Goal: Information Seeking & Learning: Learn about a topic

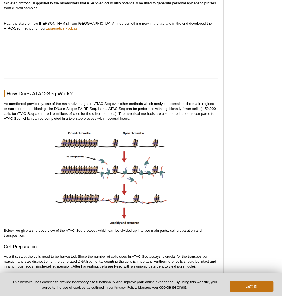
scroll to position [546, 0]
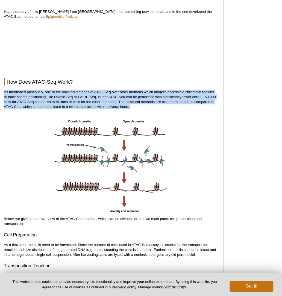
drag, startPoint x: 4, startPoint y: 91, endPoint x: 132, endPoint y: 106, distance: 129.9
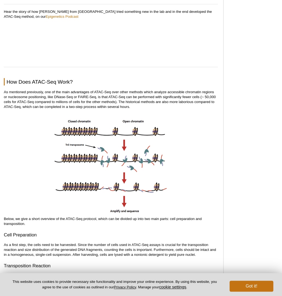
click at [133, 106] on p "As mentioned previously, one of the main advantages of ATAC-Seq over other meth…" at bounding box center [111, 100] width 214 height 20
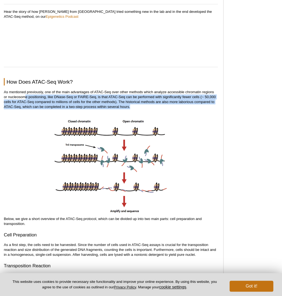
drag, startPoint x: 122, startPoint y: 105, endPoint x: 16, endPoint y: 94, distance: 106.0
click at [18, 94] on p "As mentioned previously, one of the main advantages of ATAC-Seq over other meth…" at bounding box center [111, 100] width 214 height 20
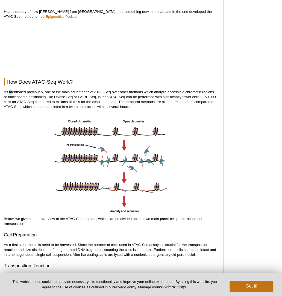
click at [9, 92] on p "As mentioned previously, one of the main advantages of ATAC-Seq over other meth…" at bounding box center [111, 100] width 214 height 20
click at [7, 91] on p "As mentioned previously, one of the main advantages of ATAC-Seq over other meth…" at bounding box center [111, 100] width 214 height 20
click at [5, 90] on p "As mentioned previously, one of the main advantages of ATAC-Seq over other meth…" at bounding box center [111, 100] width 214 height 20
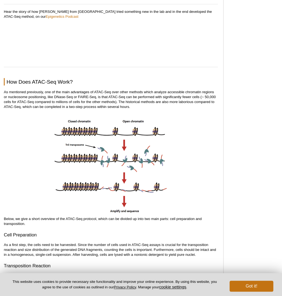
click at [37, 102] on p "As mentioned previously, one of the main advantages of ATAC-Seq over other meth…" at bounding box center [111, 100] width 214 height 20
